Goal: Task Accomplishment & Management: Manage account settings

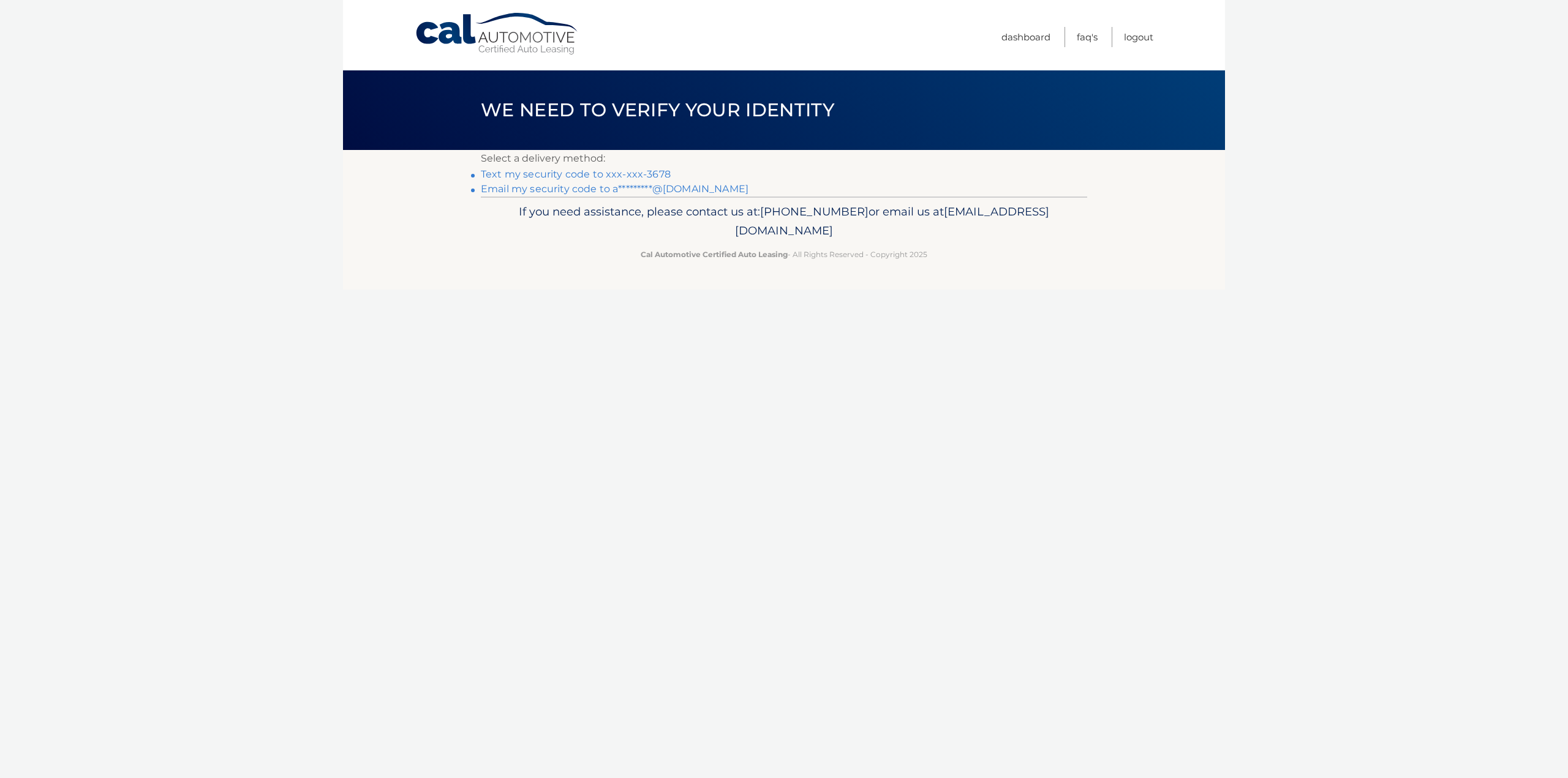
click at [638, 174] on link "Text my security code to xxx-xxx-3678" at bounding box center [576, 174] width 190 height 11
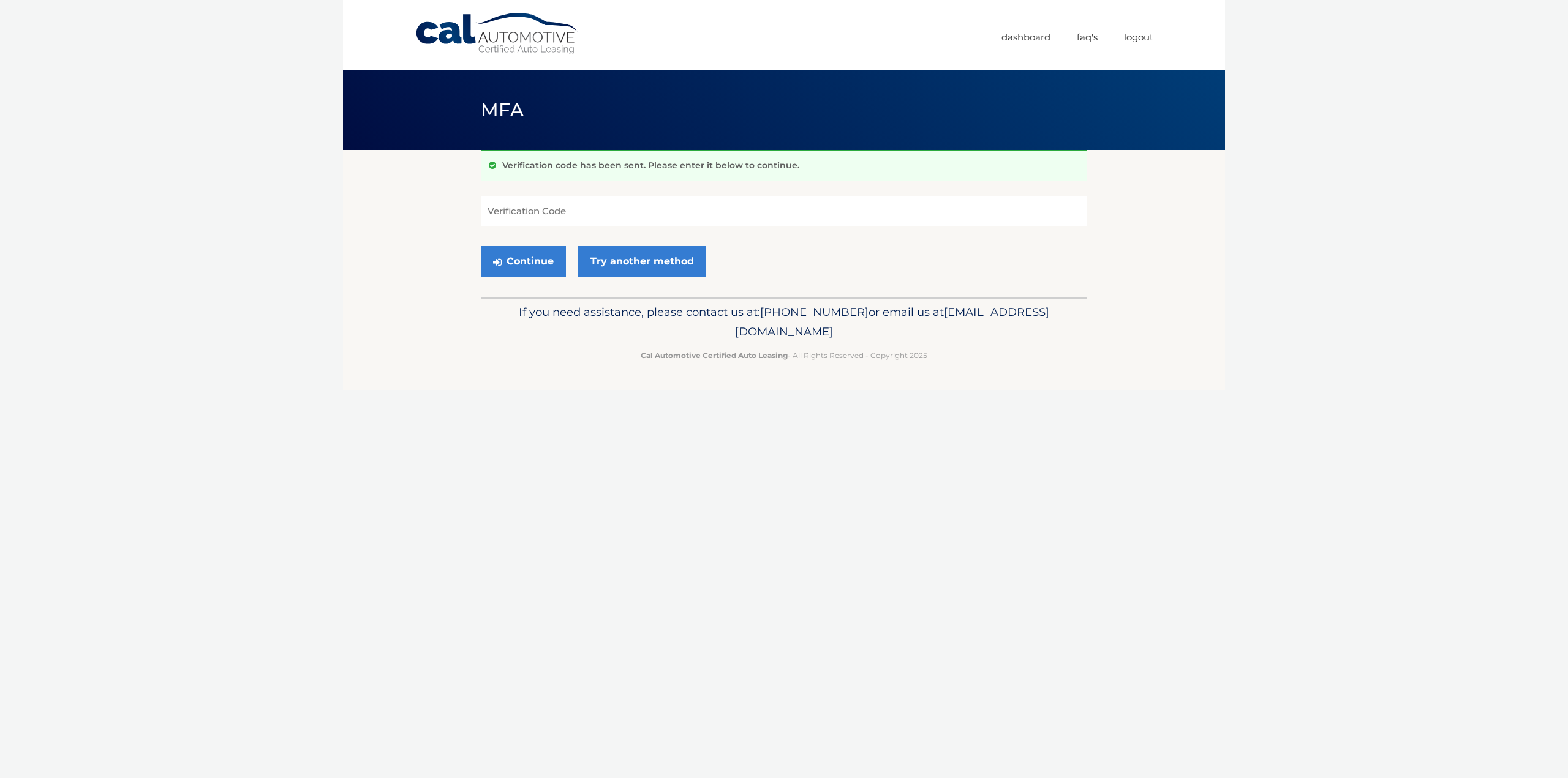
click at [611, 217] on input "Verification Code" at bounding box center [784, 211] width 607 height 31
type input "265996"
click at [539, 262] on button "Continue" at bounding box center [523, 261] width 85 height 31
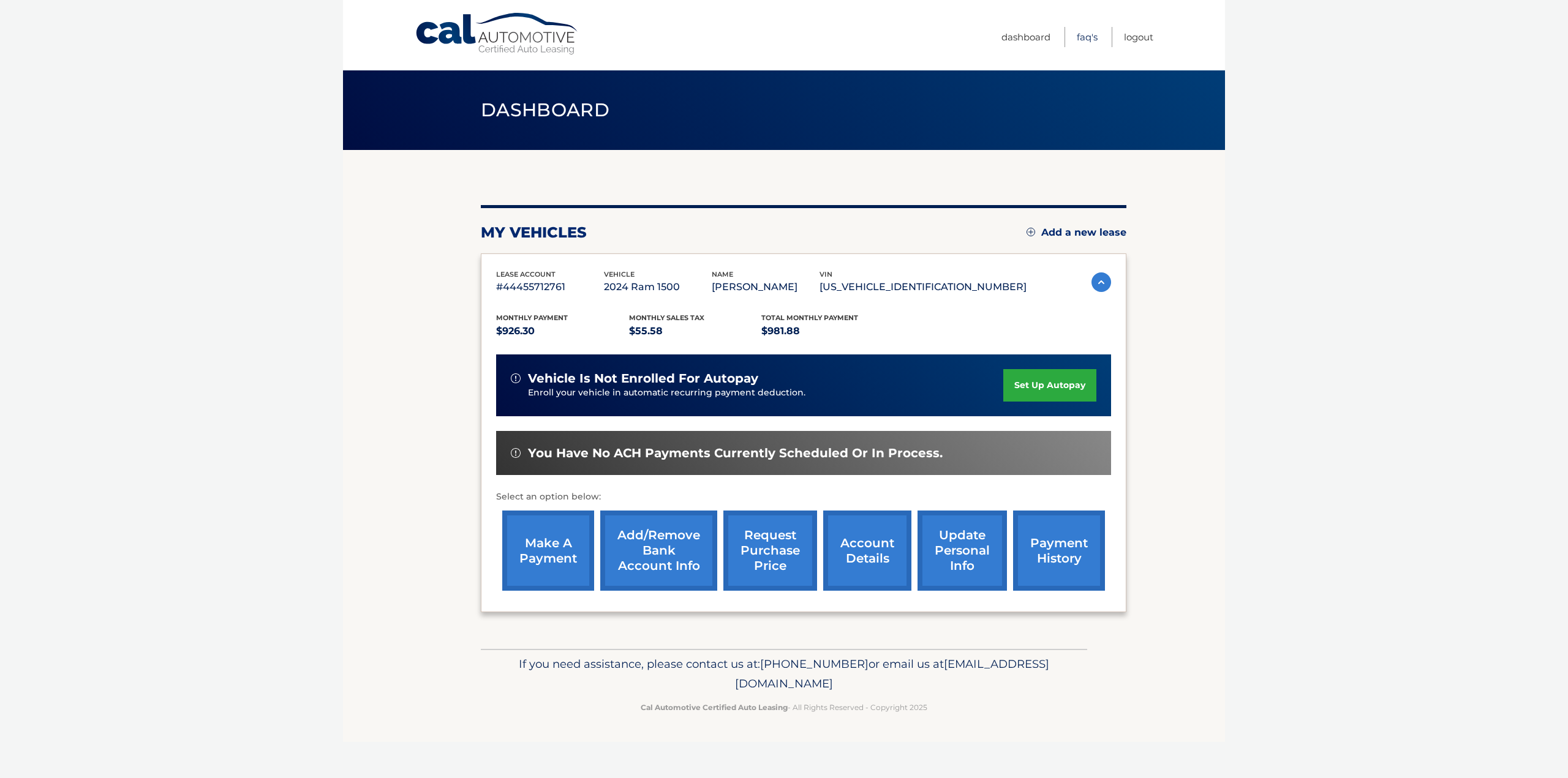
click at [1088, 37] on link "FAQ's" at bounding box center [1087, 37] width 21 height 20
